Goal: Task Accomplishment & Management: Manage account settings

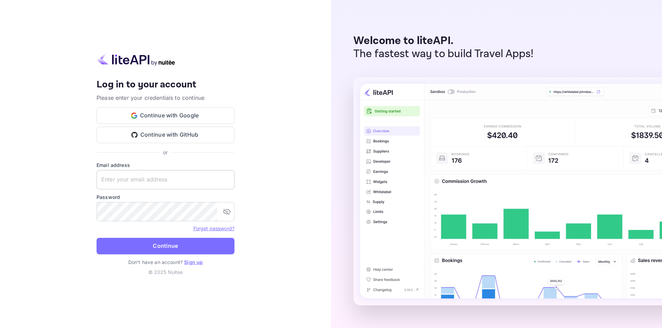
click at [144, 177] on input "text" at bounding box center [166, 179] width 138 height 19
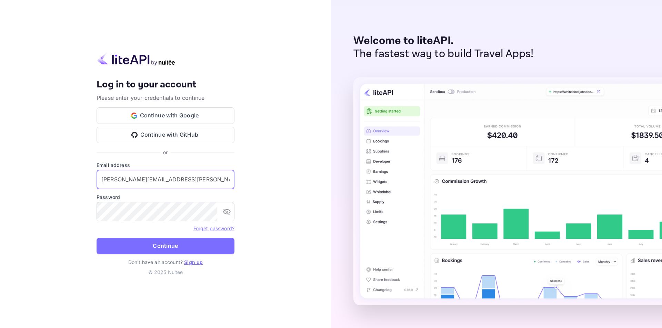
click at [199, 181] on input "toribio.rodriguez@grupovdt.comq" at bounding box center [166, 179] width 138 height 19
type input "toribio.rodriguez@grupovdt.com"
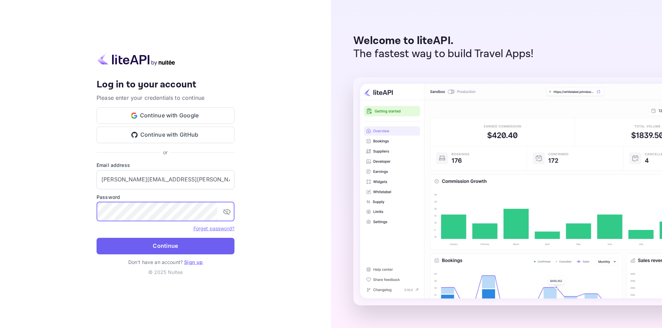
click at [164, 248] on button "Continue" at bounding box center [166, 246] width 138 height 17
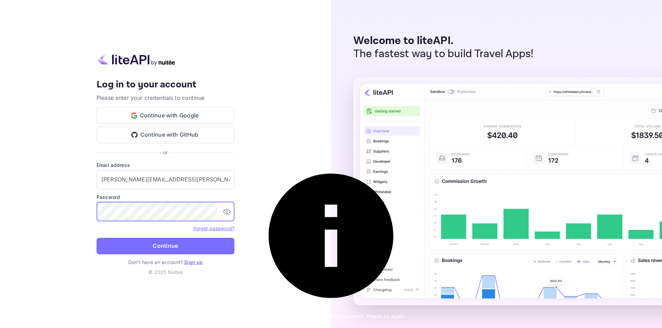
click at [226, 211] on icon "toggle password visibility" at bounding box center [227, 212] width 8 height 8
click at [225, 211] on icon "toggle password visibility" at bounding box center [227, 212] width 8 height 8
click at [224, 211] on icon "toggle password visibility" at bounding box center [227, 212] width 8 height 8
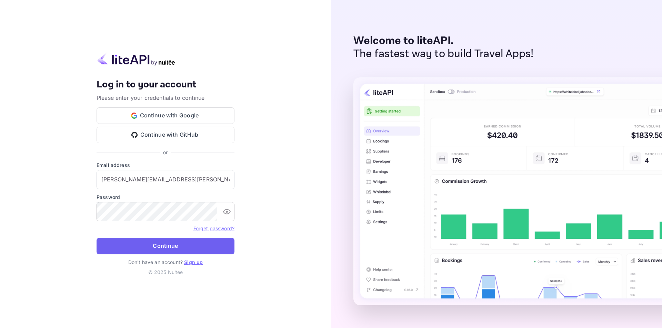
click at [161, 243] on button "Continue" at bounding box center [166, 246] width 138 height 17
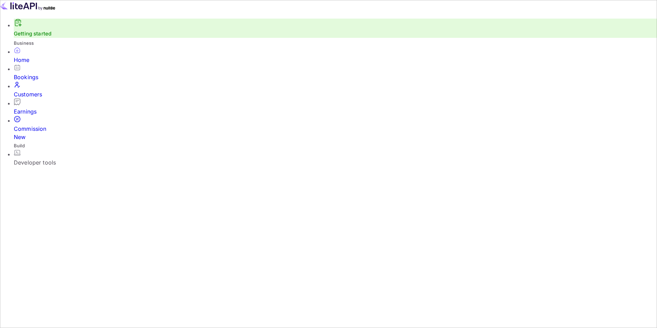
scroll to position [107, 174]
click at [48, 159] on div "Developer tools" at bounding box center [335, 163] width 643 height 8
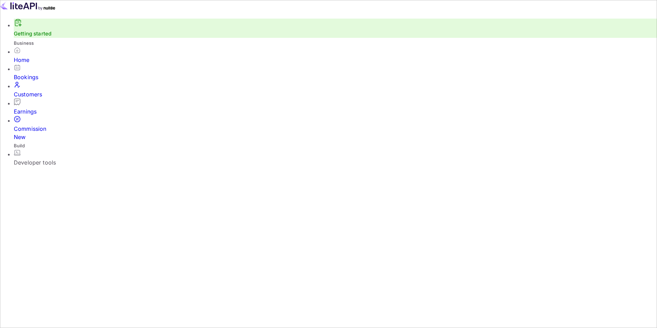
scroll to position [26, 0]
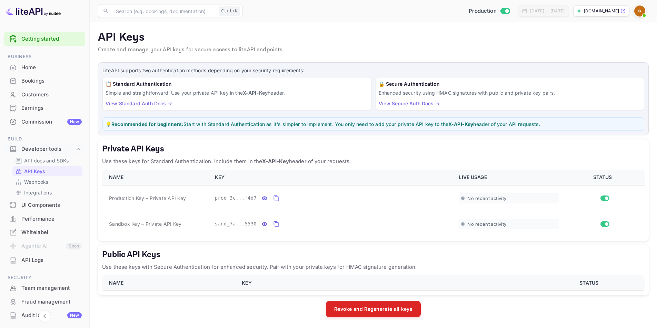
click at [622, 11] on icon at bounding box center [622, 11] width 5 height 5
